Goal: Task Accomplishment & Management: Complete application form

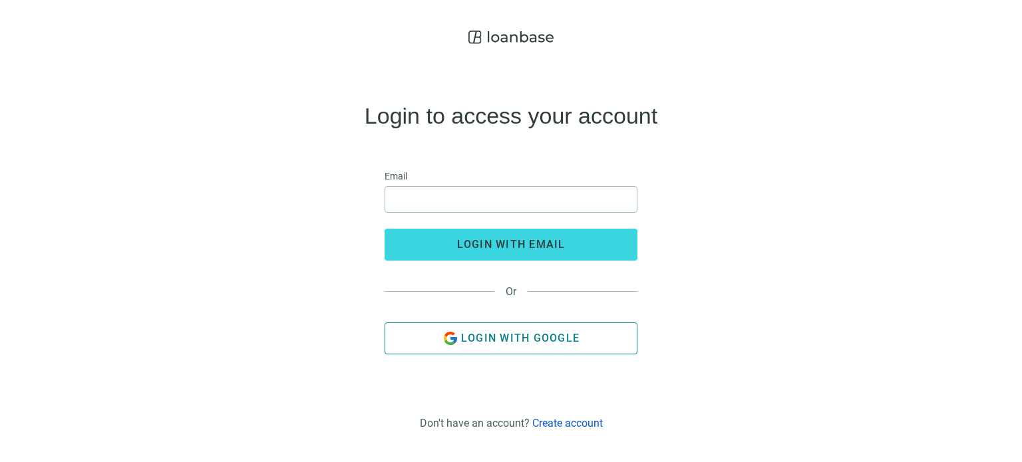
click at [491, 343] on span "Login with Google" at bounding box center [520, 338] width 118 height 13
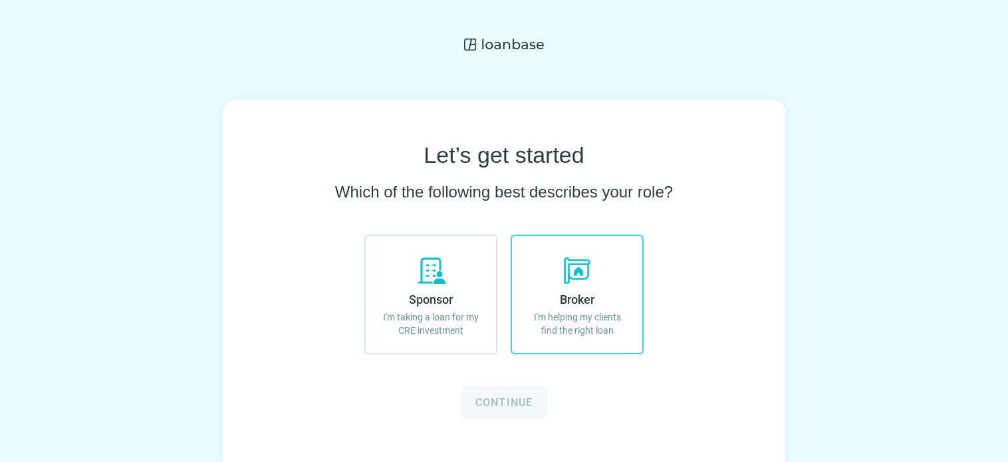
click at [593, 300] on span "Broker" at bounding box center [577, 300] width 35 height 14
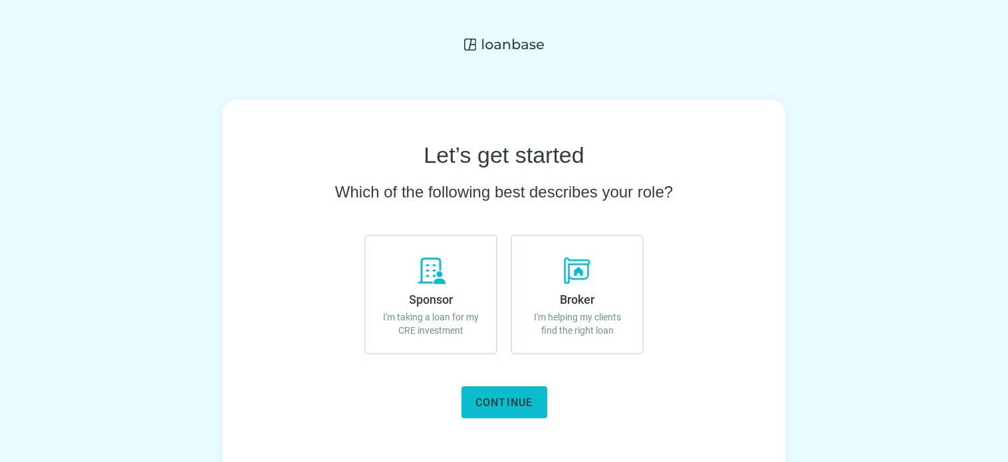
click at [518, 412] on button "Continue" at bounding box center [505, 402] width 86 height 32
